Goal: Task Accomplishment & Management: Complete application form

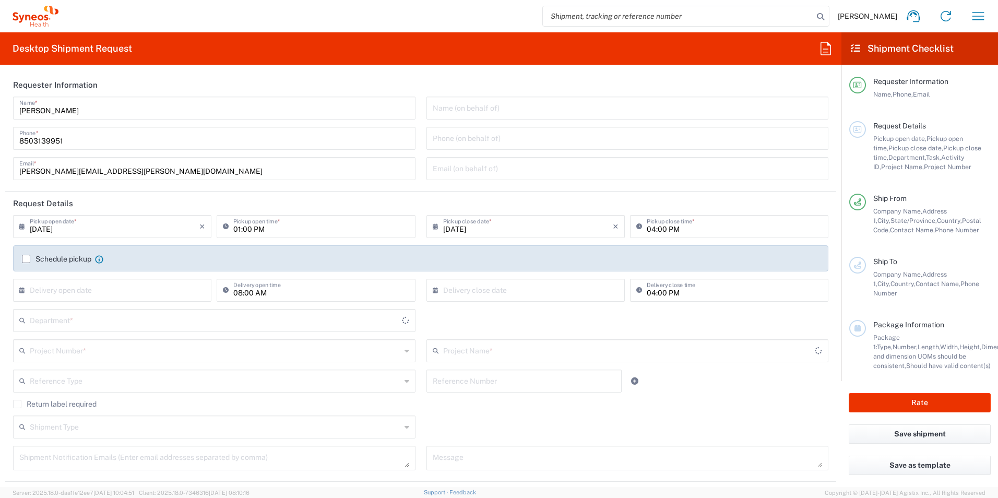
type input "[US_STATE]"
type input "[GEOGRAPHIC_DATA]"
type input "3216"
click at [99, 322] on input "text" at bounding box center [215, 320] width 371 height 18
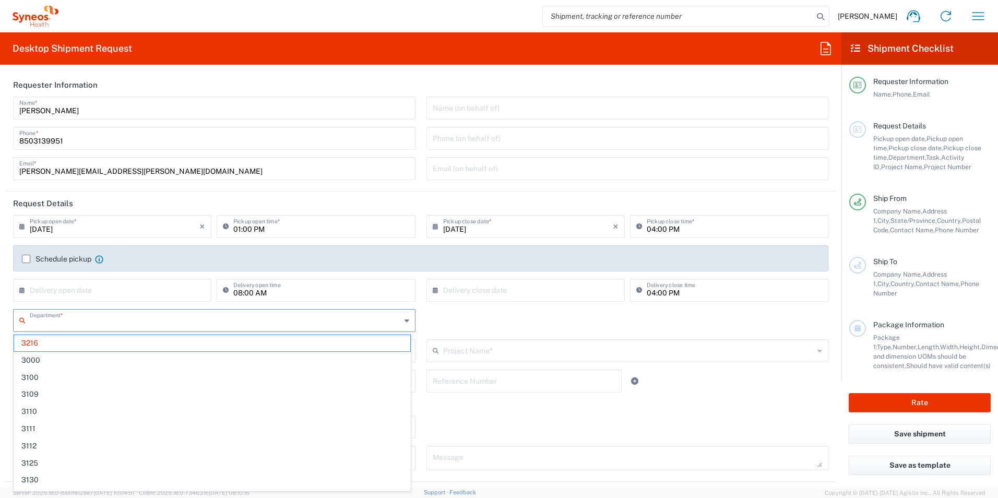
type input "3"
type input "[PERSON_NAME] Rsrch Grp ([GEOGRAPHIC_DATA]) In"
type input "3190"
click at [47, 351] on span "3190" at bounding box center [212, 343] width 396 height 16
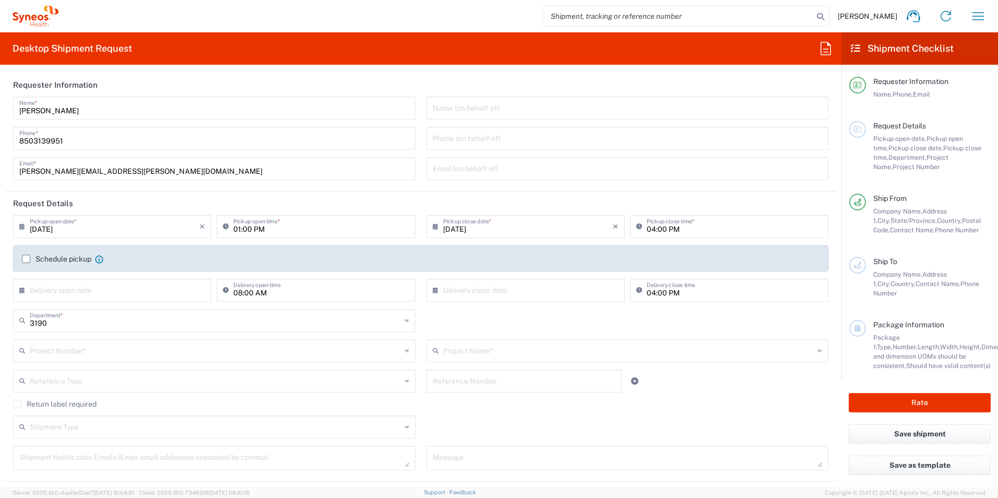
click at [126, 355] on input "text" at bounding box center [215, 350] width 371 height 18
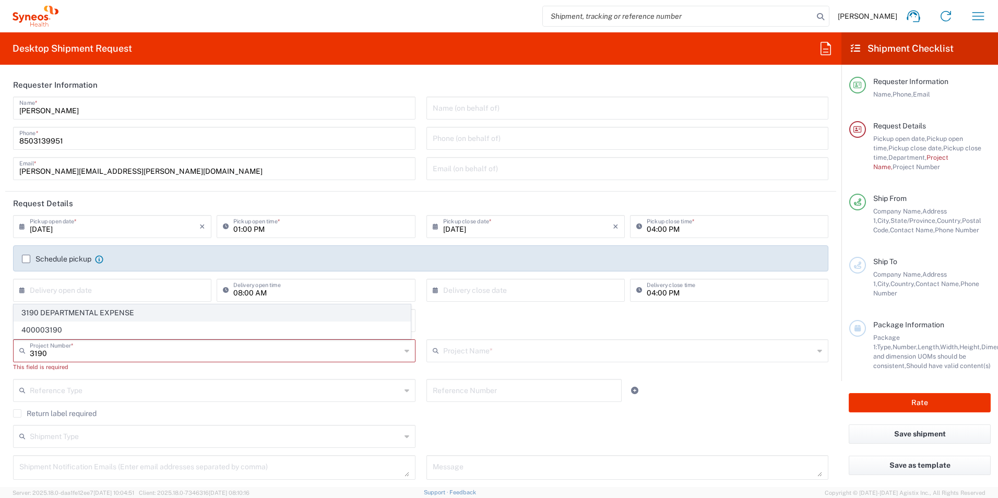
click at [101, 314] on span "3190 DEPARTMENTAL EXPENSE" at bounding box center [212, 313] width 396 height 16
type input "3190 DEPARTMENTAL EXPENSE"
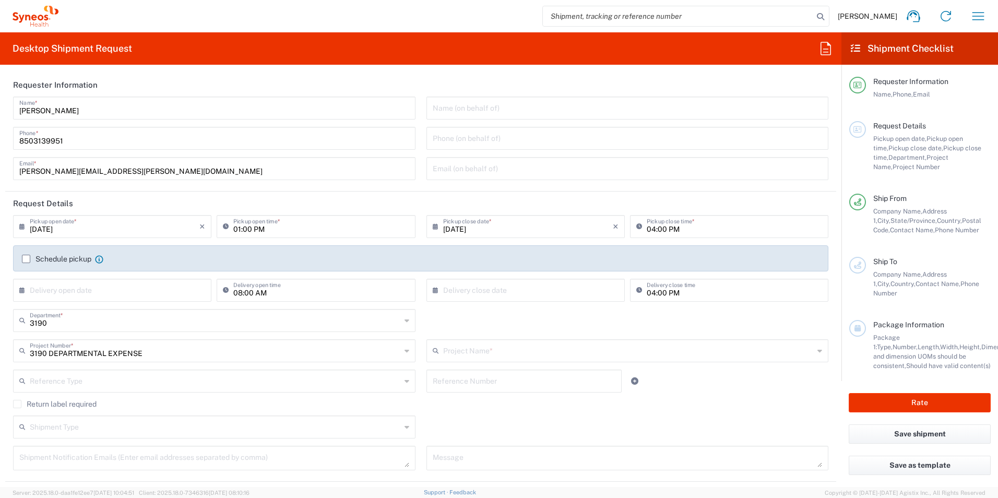
type input "3190 DEPARTMENTAL EXPENSE"
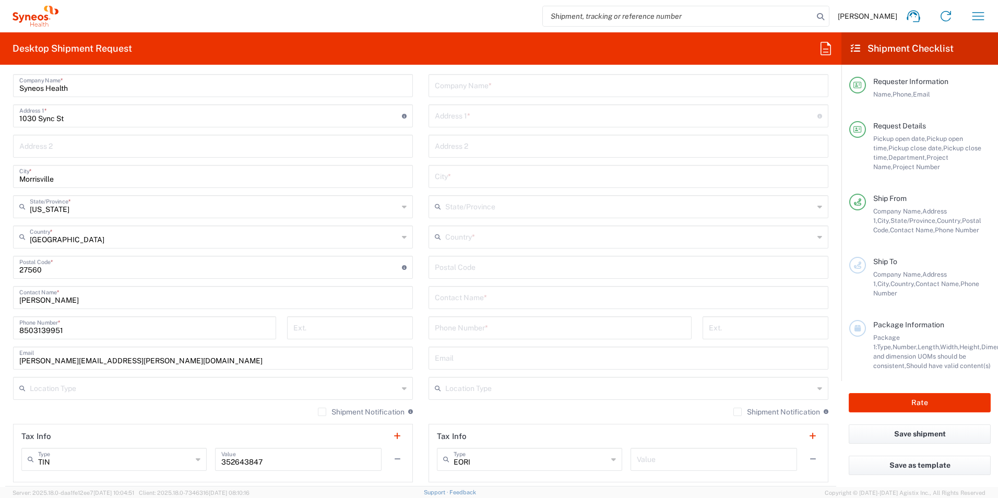
scroll to position [470, 0]
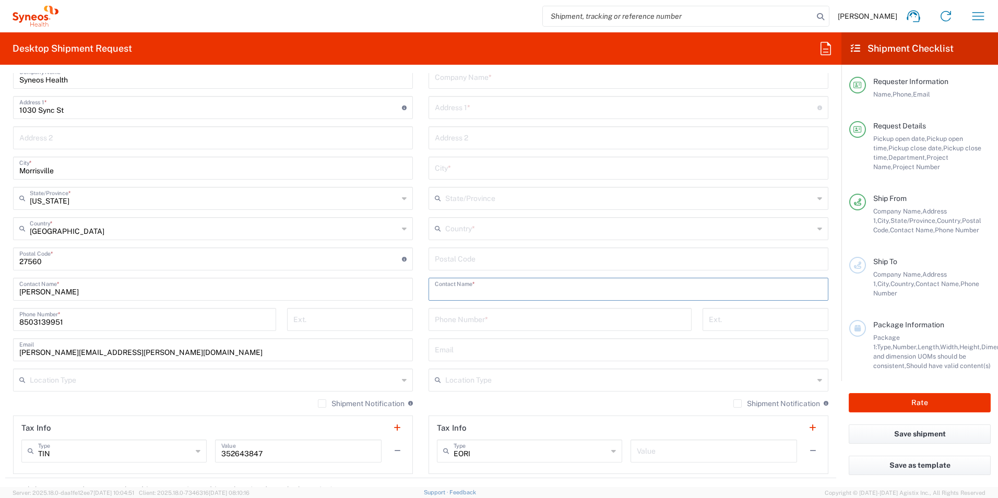
click at [500, 290] on input "text" at bounding box center [628, 288] width 387 height 18
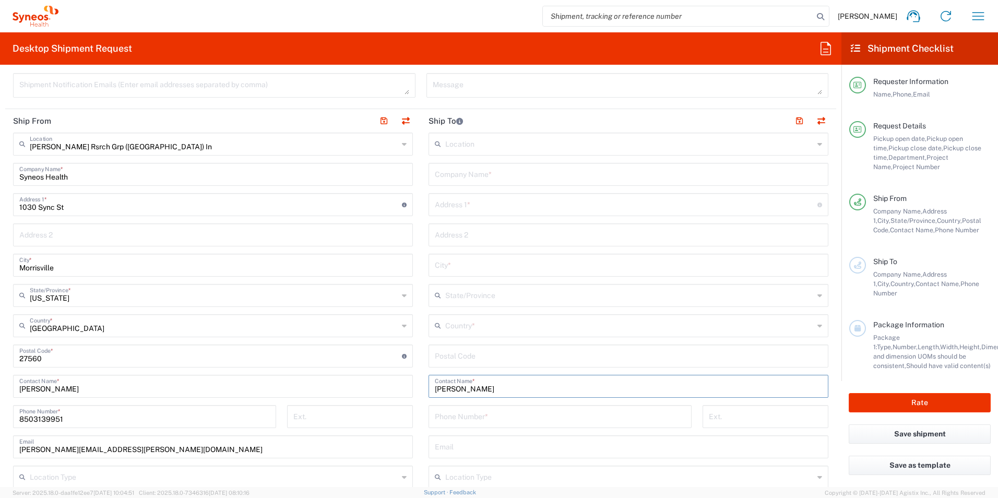
scroll to position [365, 0]
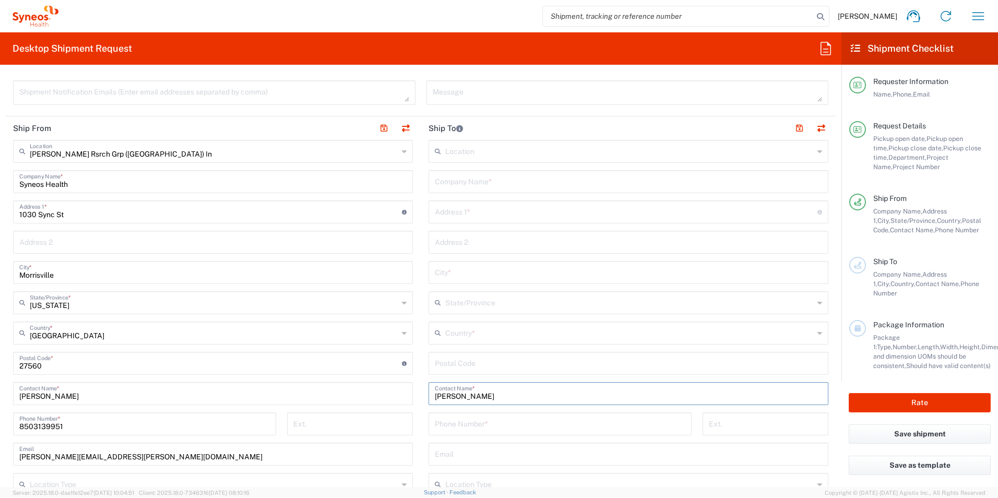
type input "[PERSON_NAME]"
click at [498, 186] on input "text" at bounding box center [628, 181] width 387 height 18
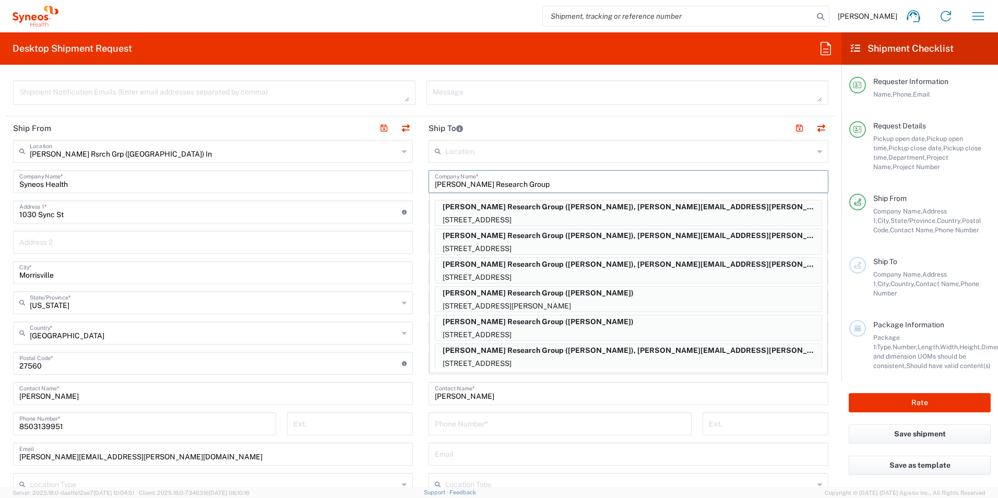
click at [576, 177] on input "[PERSON_NAME] Research Group" at bounding box center [628, 181] width 387 height 18
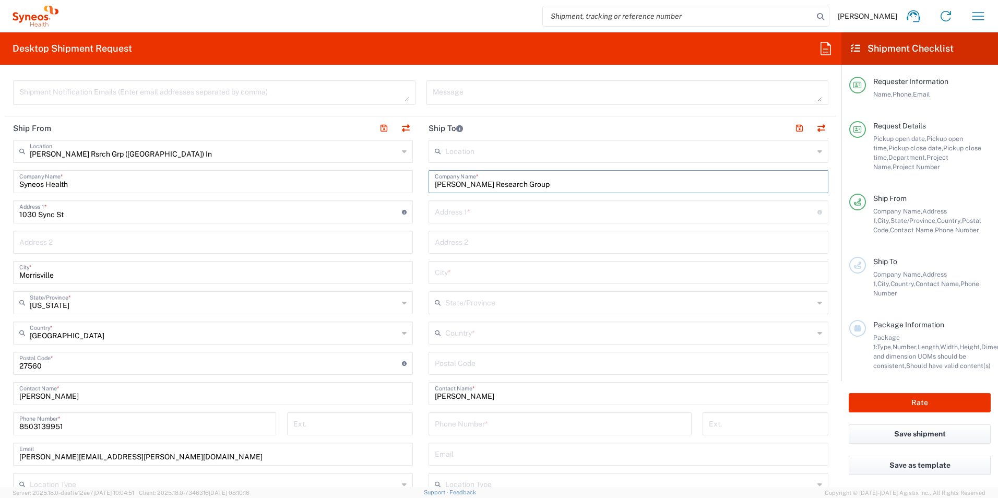
type input "[PERSON_NAME] Research Group"
click at [525, 217] on input "text" at bounding box center [626, 211] width 383 height 18
type input "[STREET_ADDRESS]"
click at [497, 241] on input "text" at bounding box center [628, 241] width 387 height 18
type input "Apt. 3"
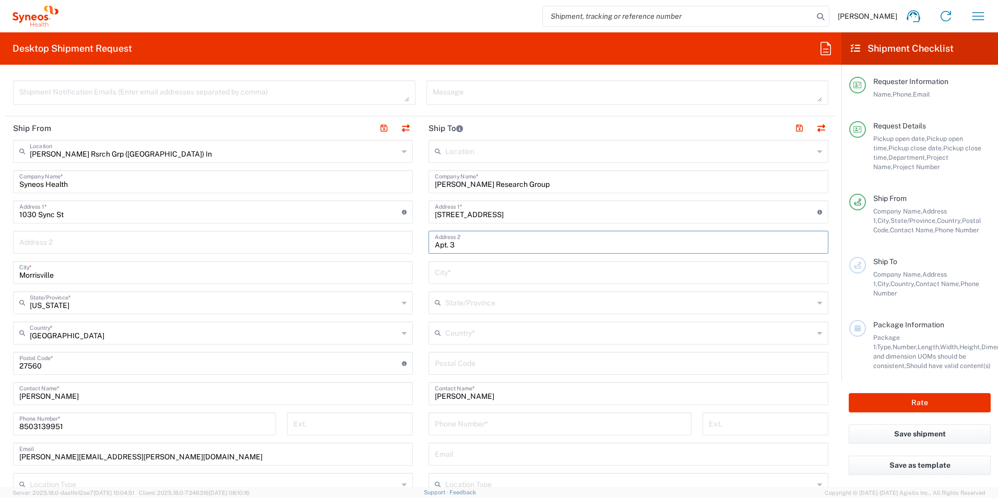
click at [474, 274] on input "text" at bounding box center [628, 272] width 387 height 18
type input "[GEOGRAPHIC_DATA]"
click at [512, 339] on input "text" at bounding box center [629, 332] width 369 height 18
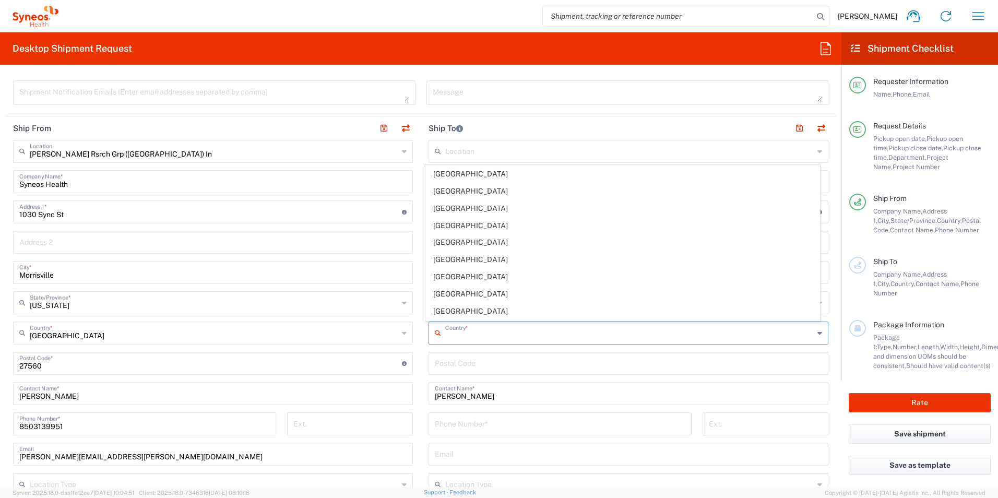
scroll to position [4001, 0]
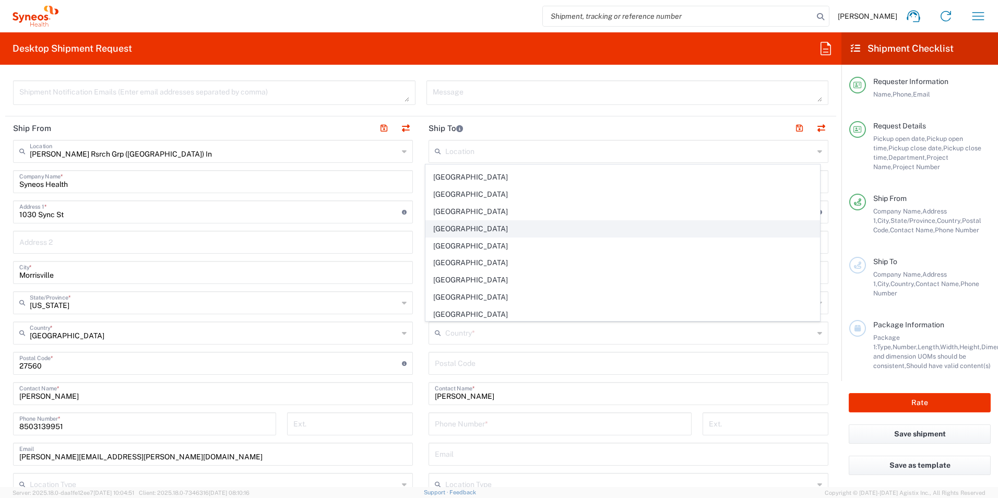
click at [560, 231] on span "[GEOGRAPHIC_DATA]" at bounding box center [623, 229] width 394 height 16
type input "[GEOGRAPHIC_DATA]"
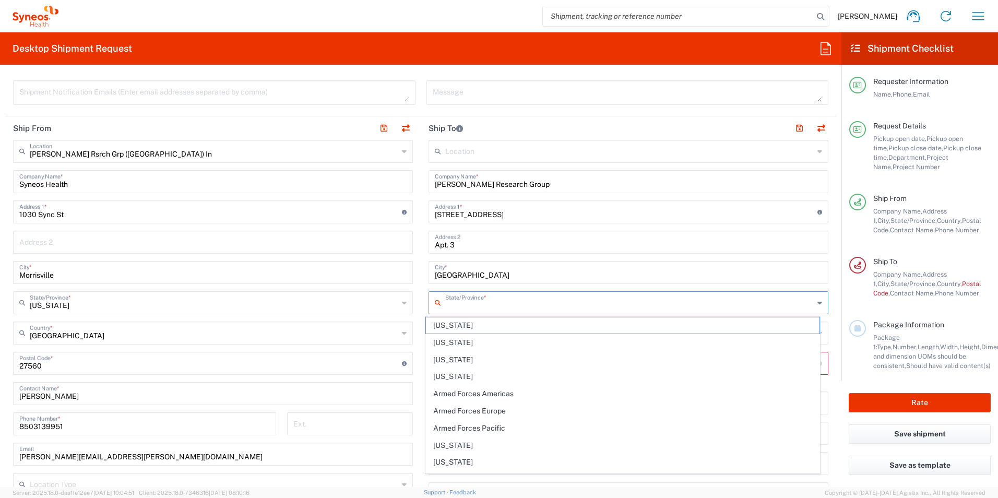
click at [532, 302] on input "text" at bounding box center [629, 302] width 369 height 18
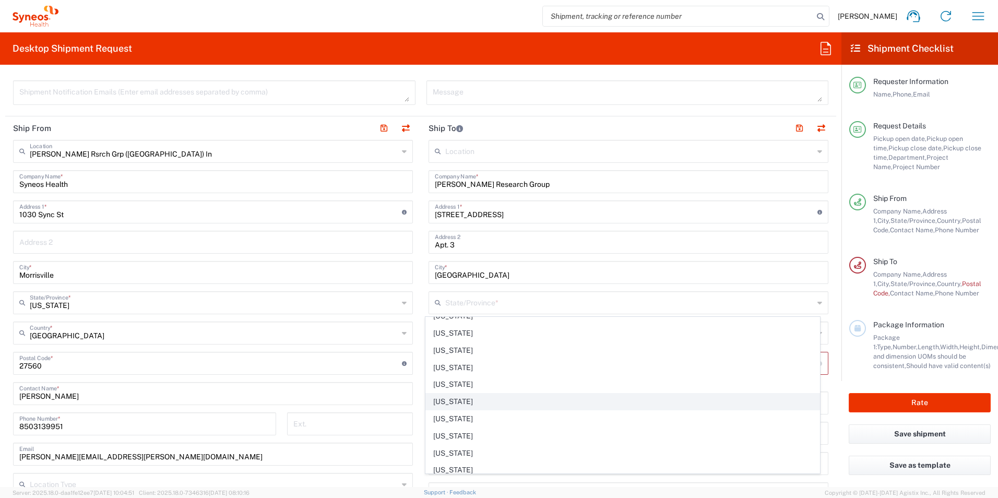
click at [450, 399] on span "[US_STATE]" at bounding box center [623, 402] width 394 height 16
type input "[US_STATE]"
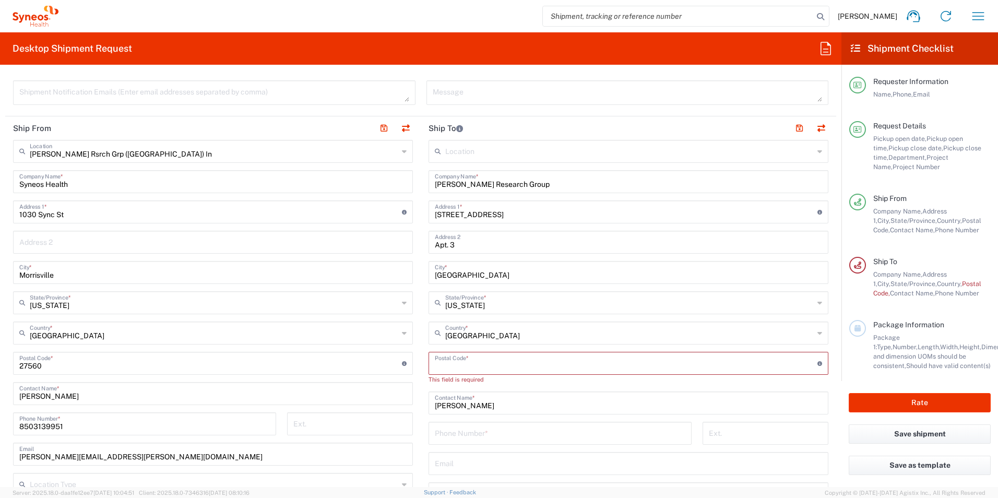
click at [544, 357] on input "undefined" at bounding box center [626, 362] width 383 height 18
type input "45219"
click at [525, 415] on input "tel" at bounding box center [560, 423] width 251 height 18
click at [468, 426] on input "tel" at bounding box center [560, 423] width 251 height 18
paste input "[PHONE_NUMBER]"
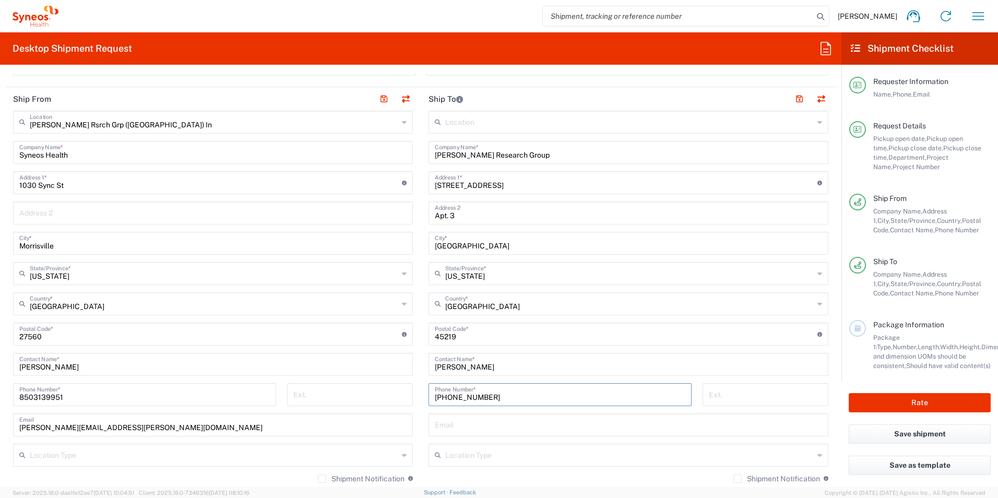
scroll to position [470, 0]
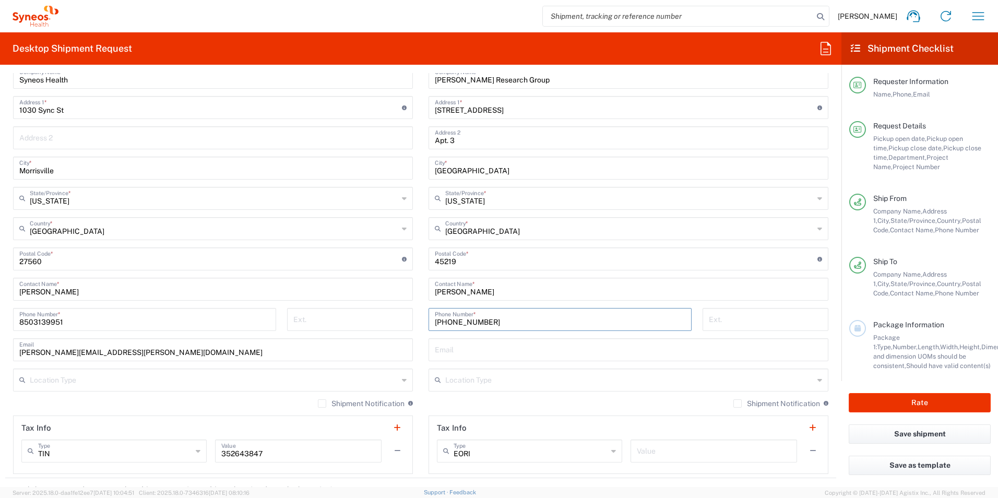
type input "[PHONE_NUMBER]"
click at [548, 343] on input "text" at bounding box center [628, 349] width 387 height 18
click at [465, 346] on input "text" at bounding box center [628, 349] width 387 height 18
paste input "[EMAIL_ADDRESS][DOMAIN_NAME]"
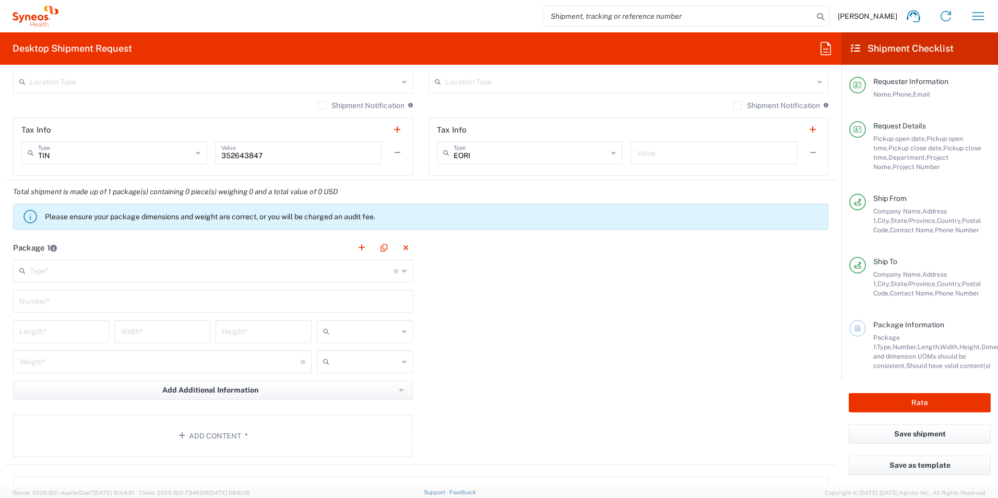
scroll to position [783, 0]
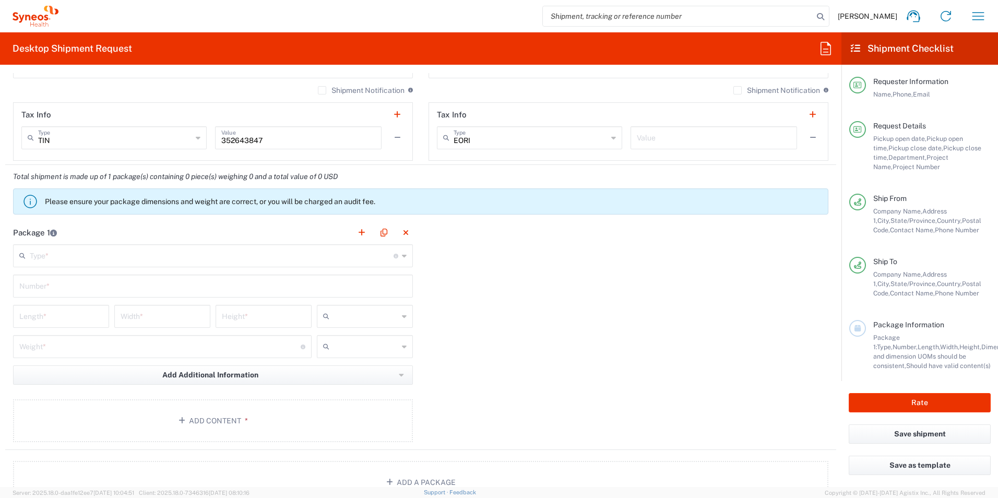
type input "[EMAIL_ADDRESS][DOMAIN_NAME]"
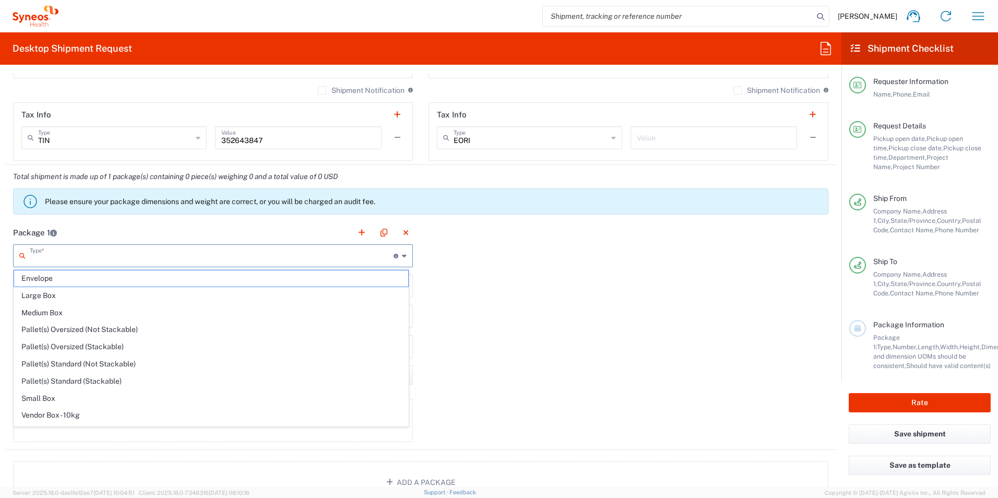
click at [79, 260] on input "text" at bounding box center [212, 255] width 364 height 18
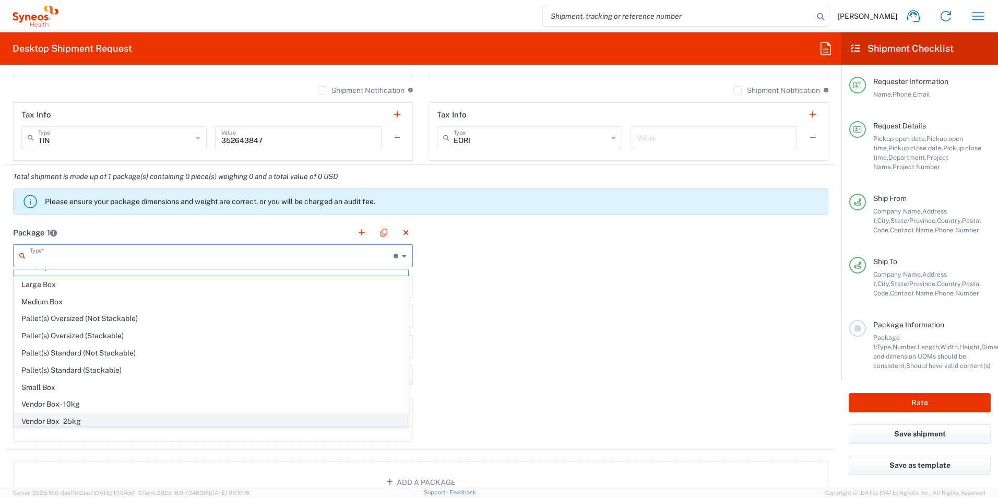
scroll to position [0, 0]
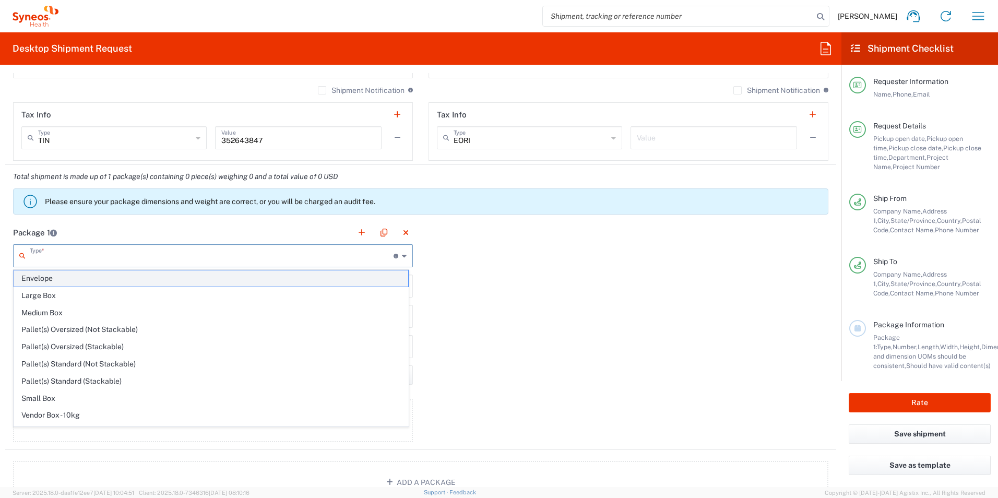
click at [50, 283] on span "Envelope" at bounding box center [211, 278] width 394 height 16
type input "Envelope"
type input "1"
type input "9.5"
type input "12.5"
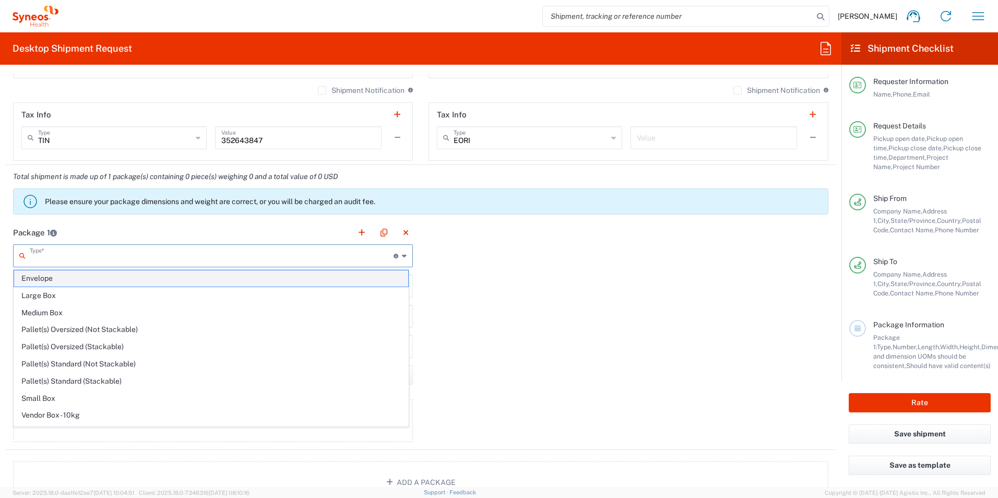
type input "0.25"
type input "in"
type input "0.45"
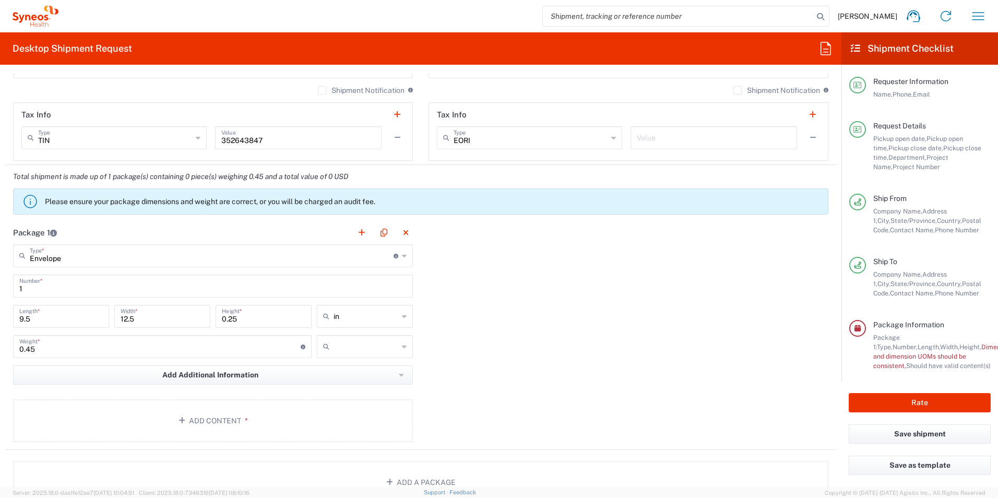
click at [377, 347] on input "text" at bounding box center [366, 346] width 65 height 17
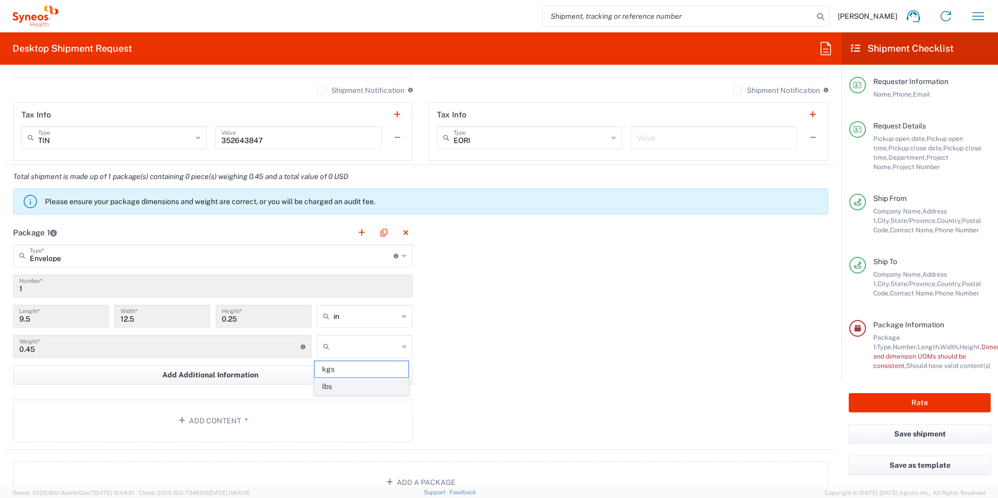
click at [359, 380] on span "lbs" at bounding box center [361, 386] width 93 height 16
type input "lbs"
click at [491, 362] on div "Package 1 Envelope Type * Material used to package goods Envelope Large Box Med…" at bounding box center [420, 335] width 831 height 229
click at [316, 423] on button "Add Content *" at bounding box center [213, 420] width 400 height 43
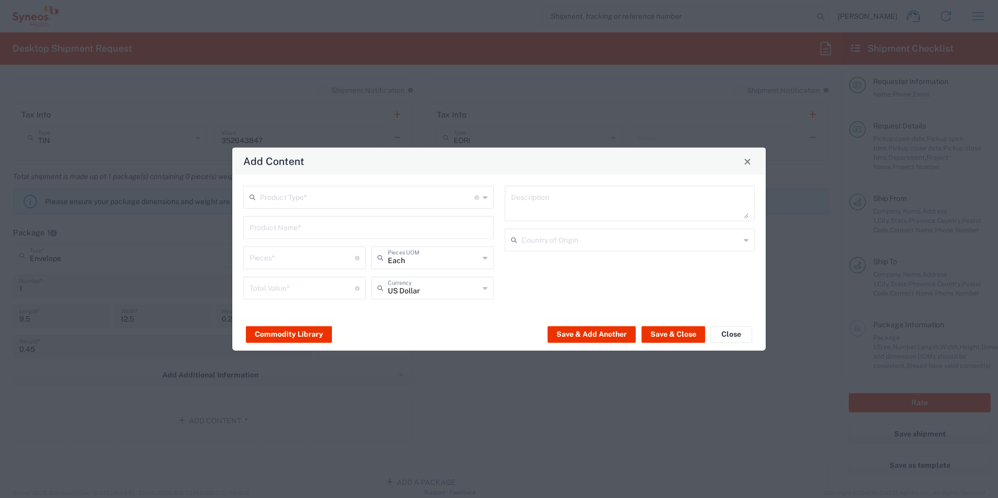
click at [329, 196] on input "text" at bounding box center [367, 196] width 215 height 18
click at [327, 233] on span "General Commodity" at bounding box center [368, 237] width 248 height 16
type input "General Commodity"
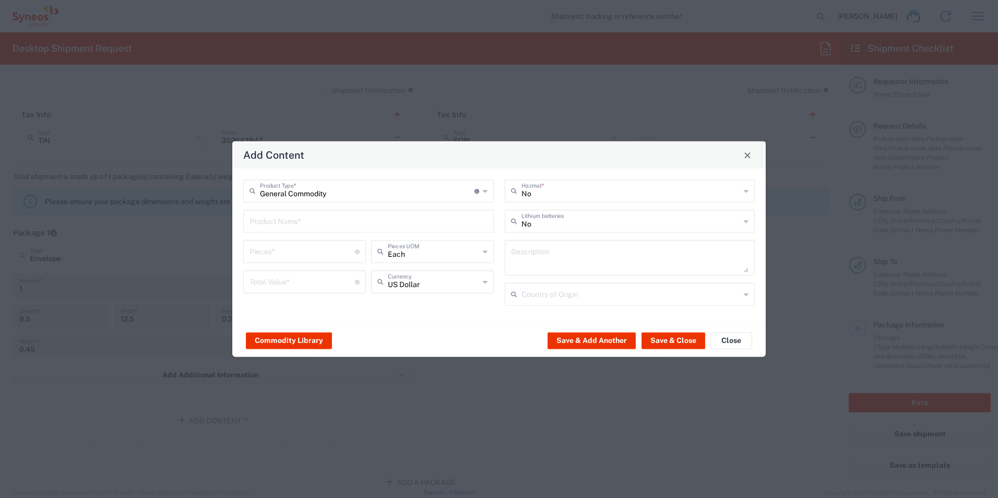
click at [336, 217] on input "text" at bounding box center [369, 220] width 238 height 18
type input "Masks"
click at [297, 253] on input "number" at bounding box center [302, 251] width 105 height 18
type input "4"
click at [292, 286] on input "number" at bounding box center [302, 281] width 105 height 18
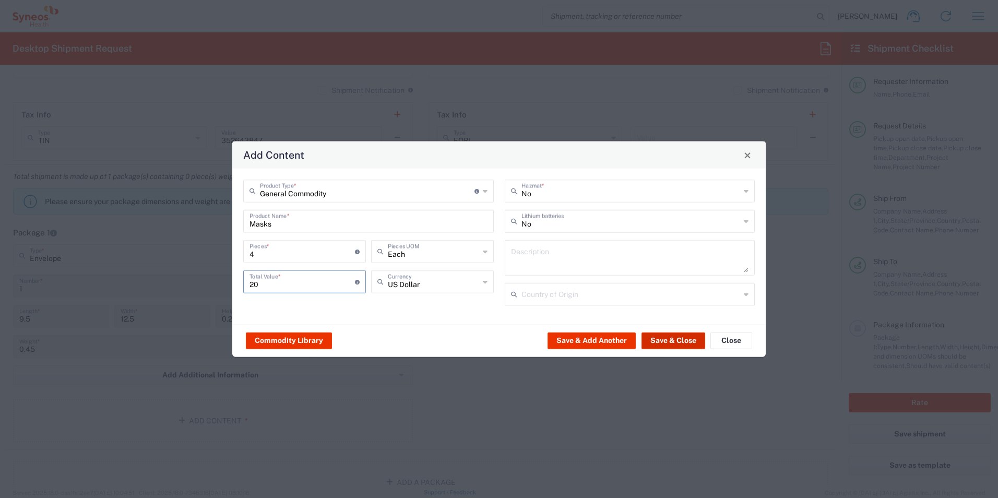
type input "20"
click at [675, 343] on button "Save & Close" at bounding box center [673, 340] width 64 height 17
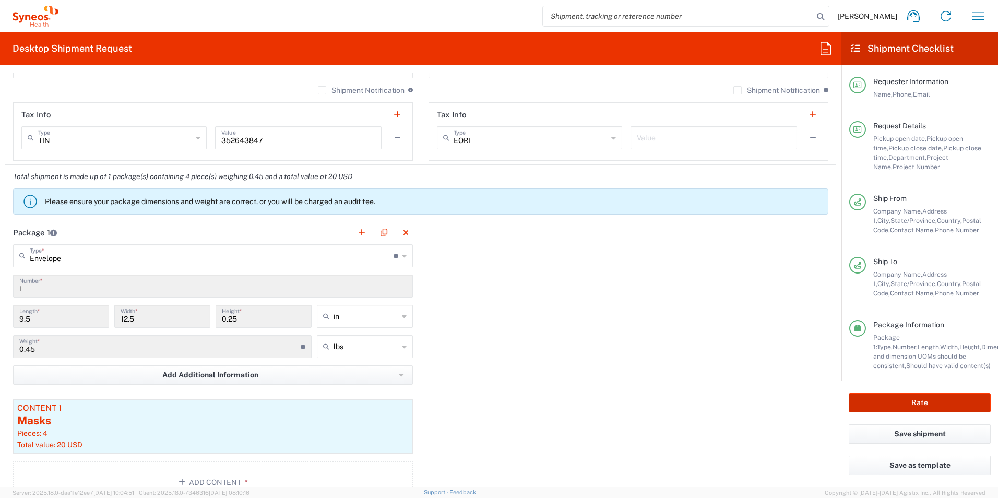
click at [918, 396] on button "Rate" at bounding box center [920, 402] width 142 height 19
type input "3190 DEPARTMENTAL EXPENSE"
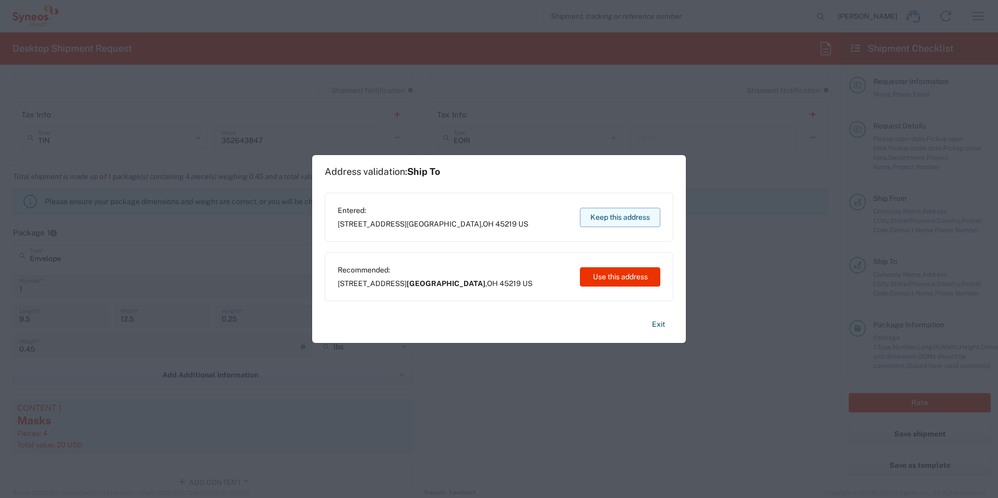
click at [620, 215] on button "Keep this address" at bounding box center [620, 217] width 80 height 19
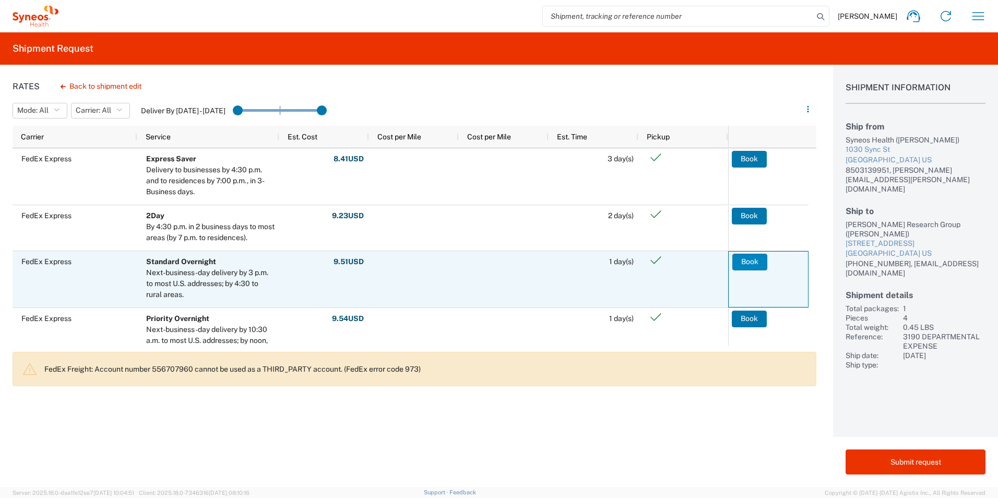
click at [748, 265] on button "Book" at bounding box center [749, 262] width 35 height 17
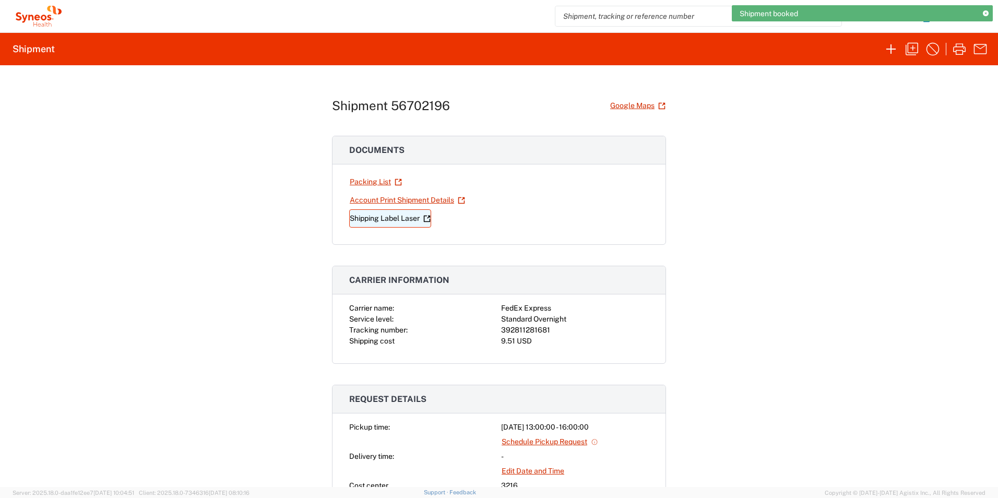
click at [395, 218] on link "Shipping Label Laser" at bounding box center [390, 218] width 82 height 18
